Goal: Information Seeking & Learning: Learn about a topic

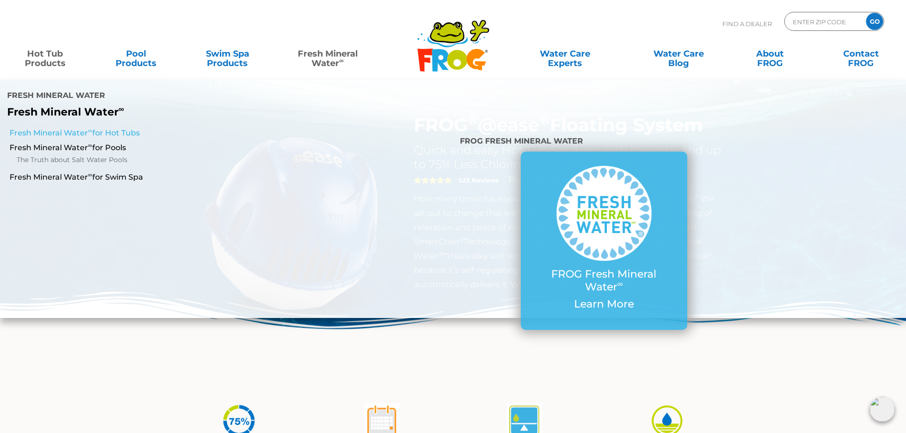
click at [134, 128] on link "Fresh Mineral Water ∞ for Hot Tubs" at bounding box center [156, 133] width 292 height 10
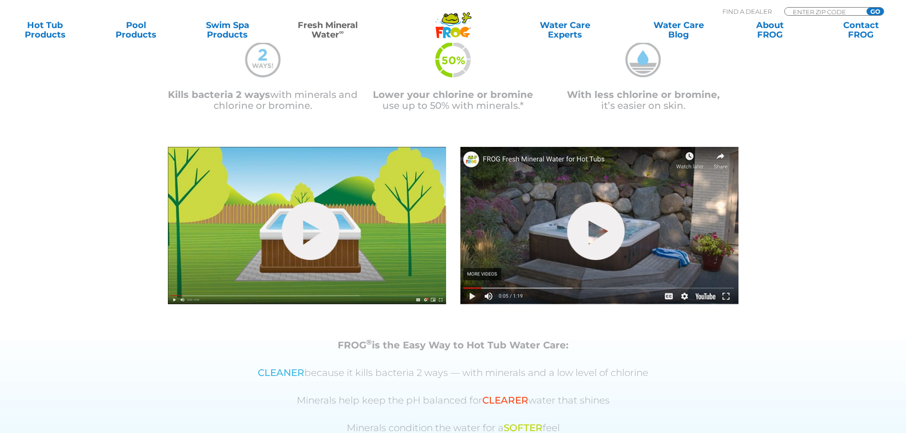
scroll to position [285, 0]
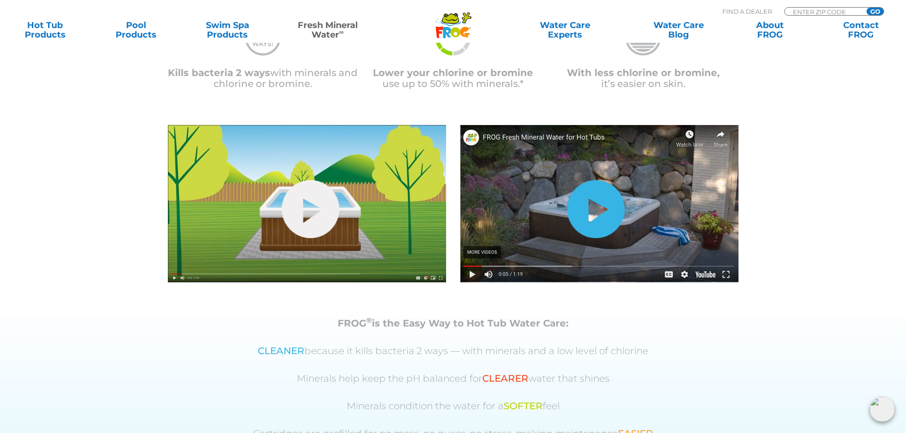
click at [602, 203] on link "hide-me" at bounding box center [596, 209] width 58 height 58
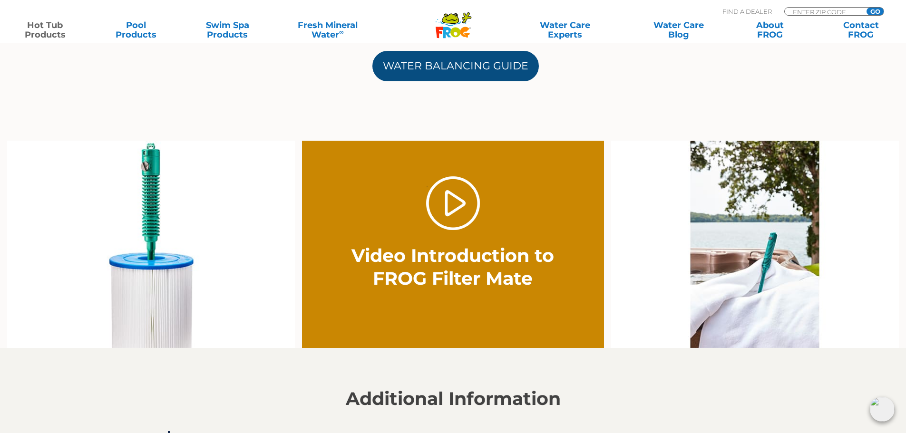
scroll to position [571, 0]
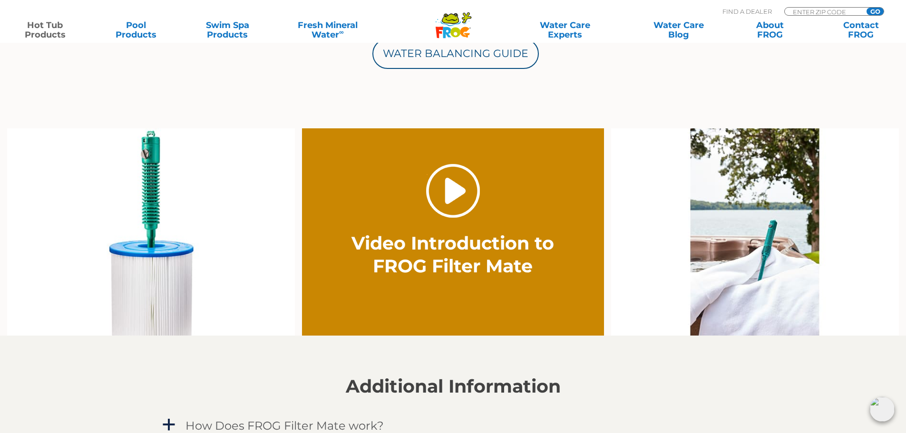
click at [450, 200] on link "." at bounding box center [453, 191] width 54 height 54
